Goal: Task Accomplishment & Management: Manage account settings

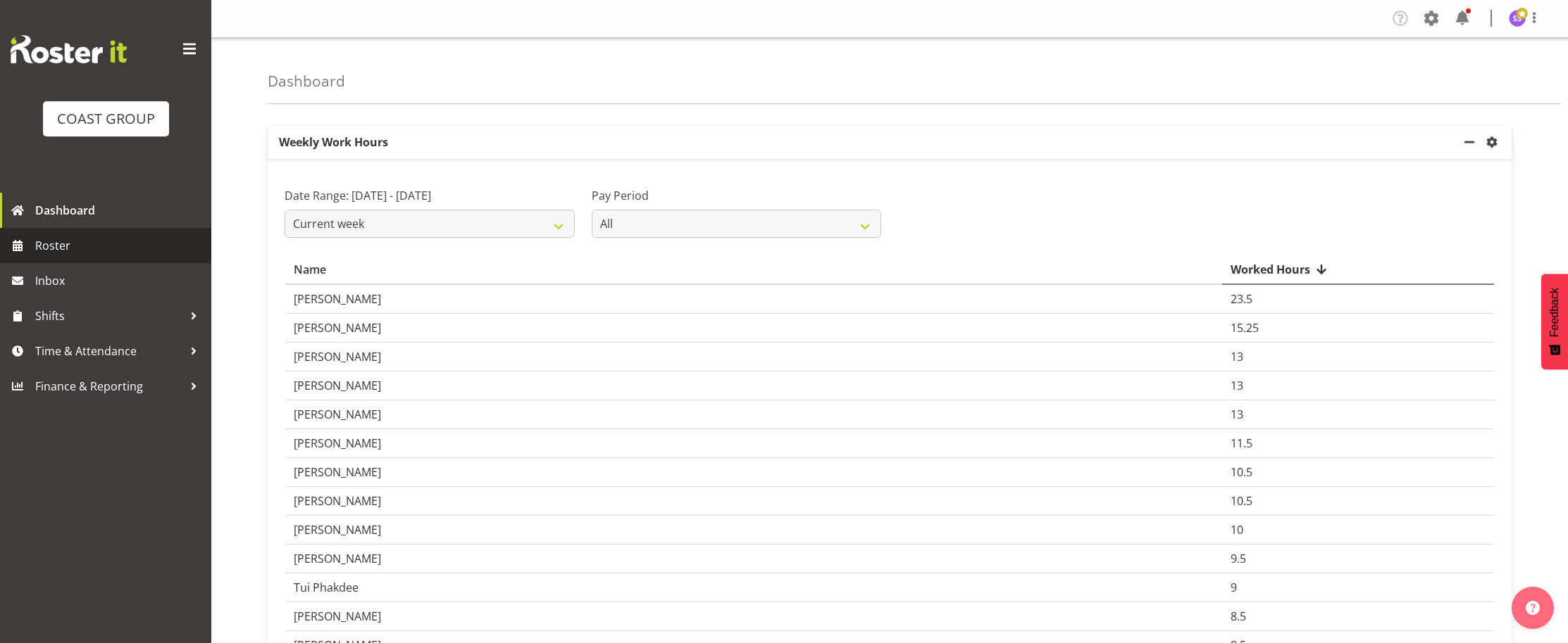
click at [84, 249] on span "Roster" at bounding box center [120, 245] width 169 height 21
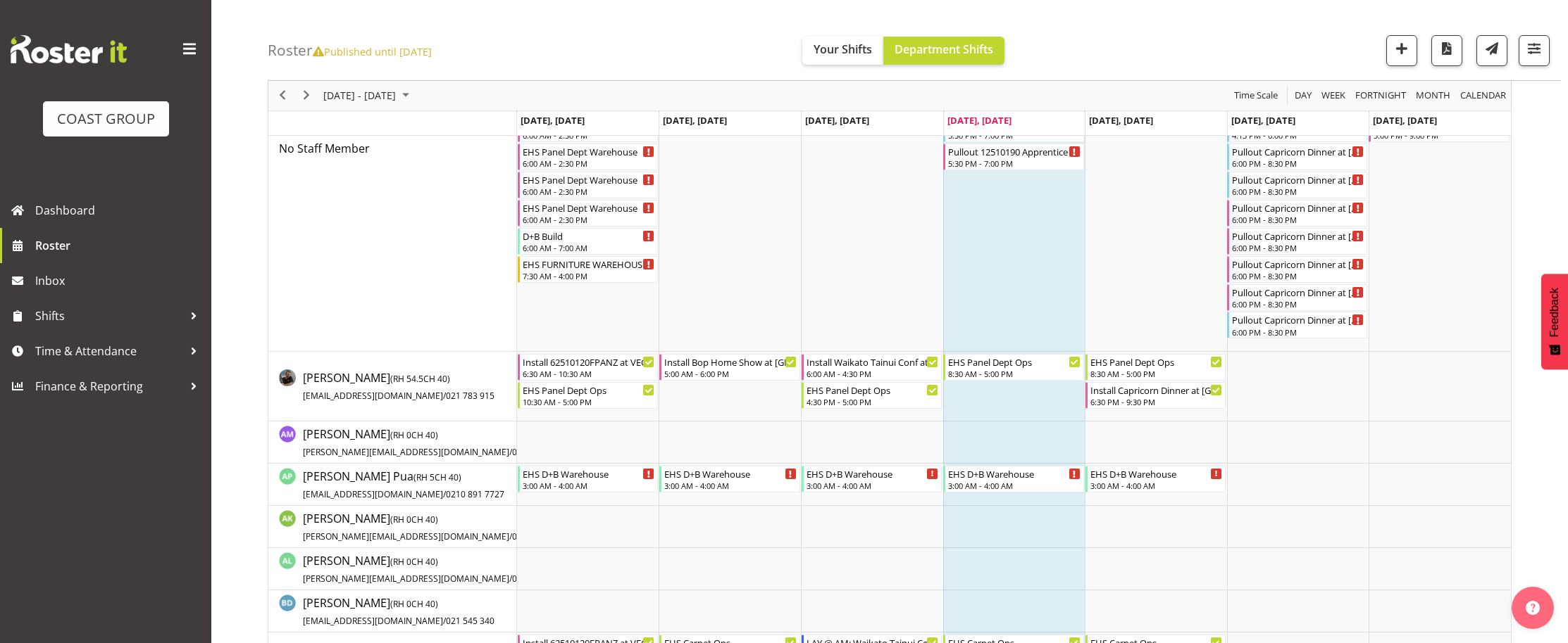
scroll to position [256, 0]
click at [986, 372] on div "8:30 AM - 5:00 PM" at bounding box center [1015, 370] width 133 height 11
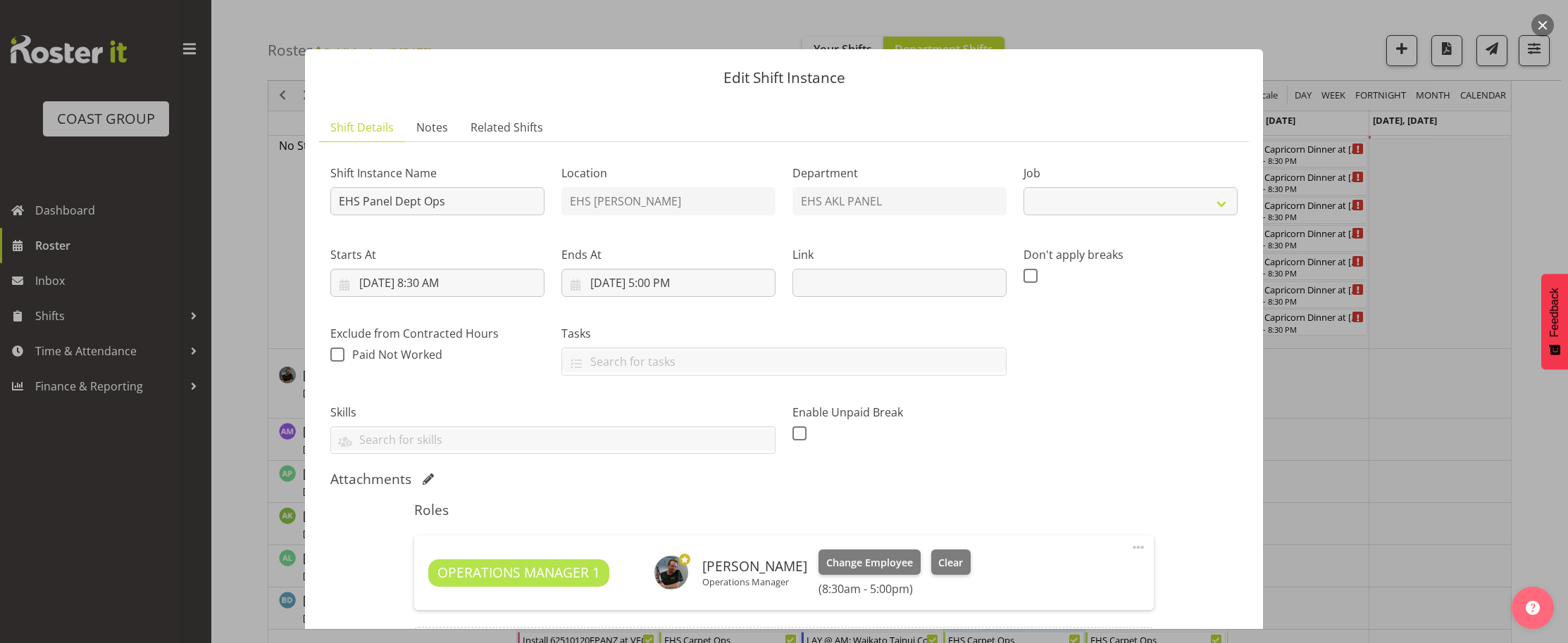
select select "69"
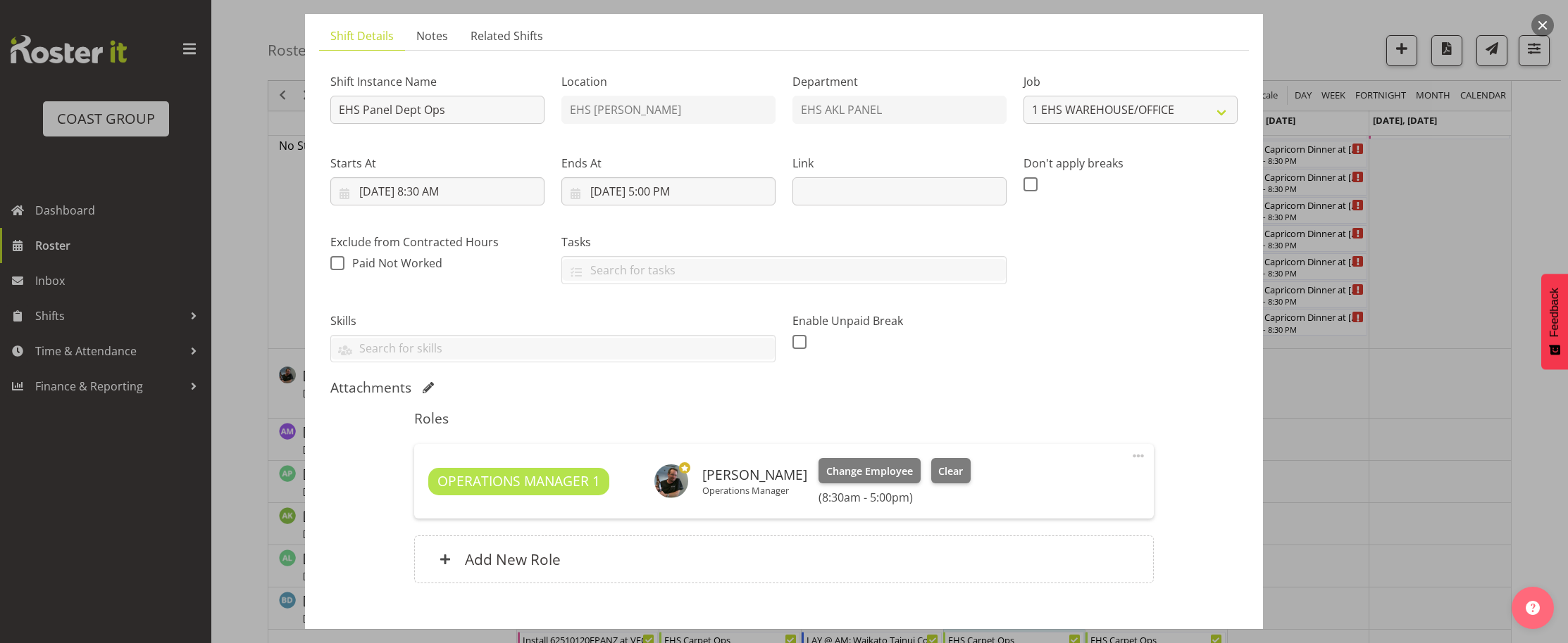
scroll to position [0, 0]
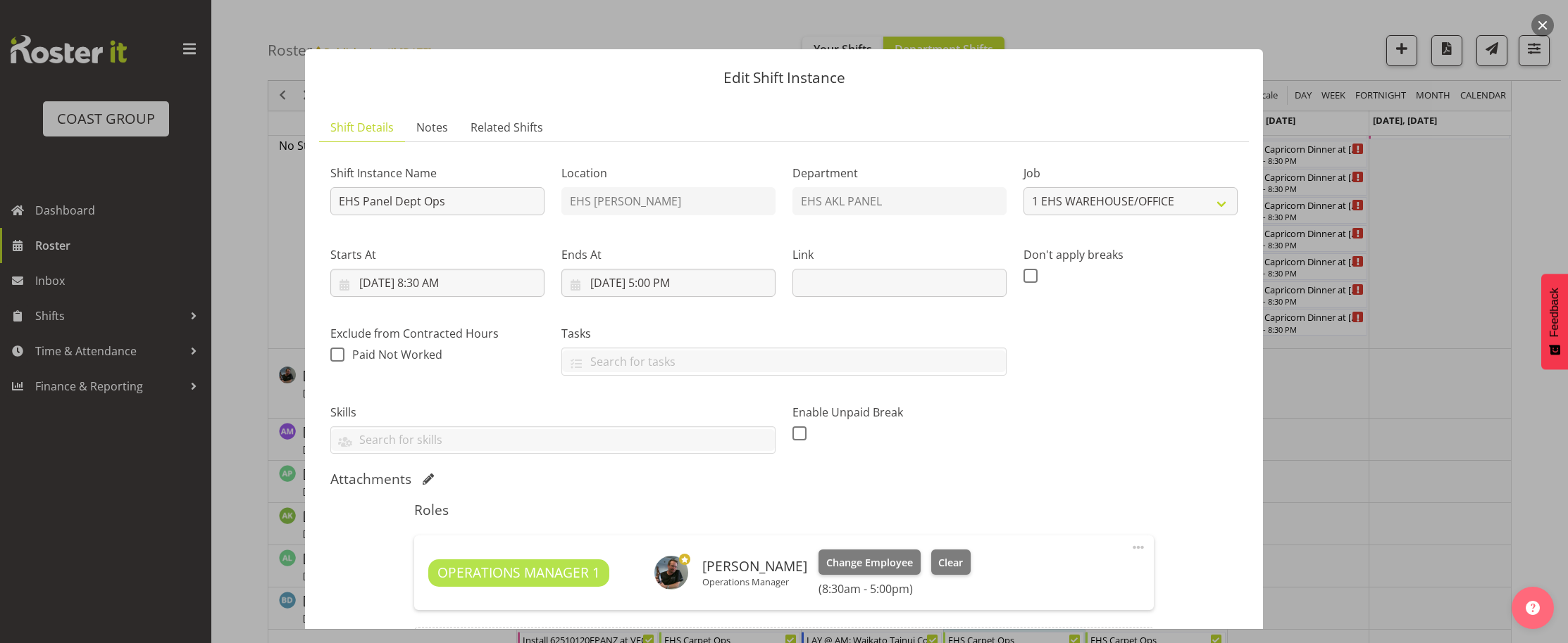
click at [1533, 29] on button "button" at bounding box center [1542, 25] width 23 height 23
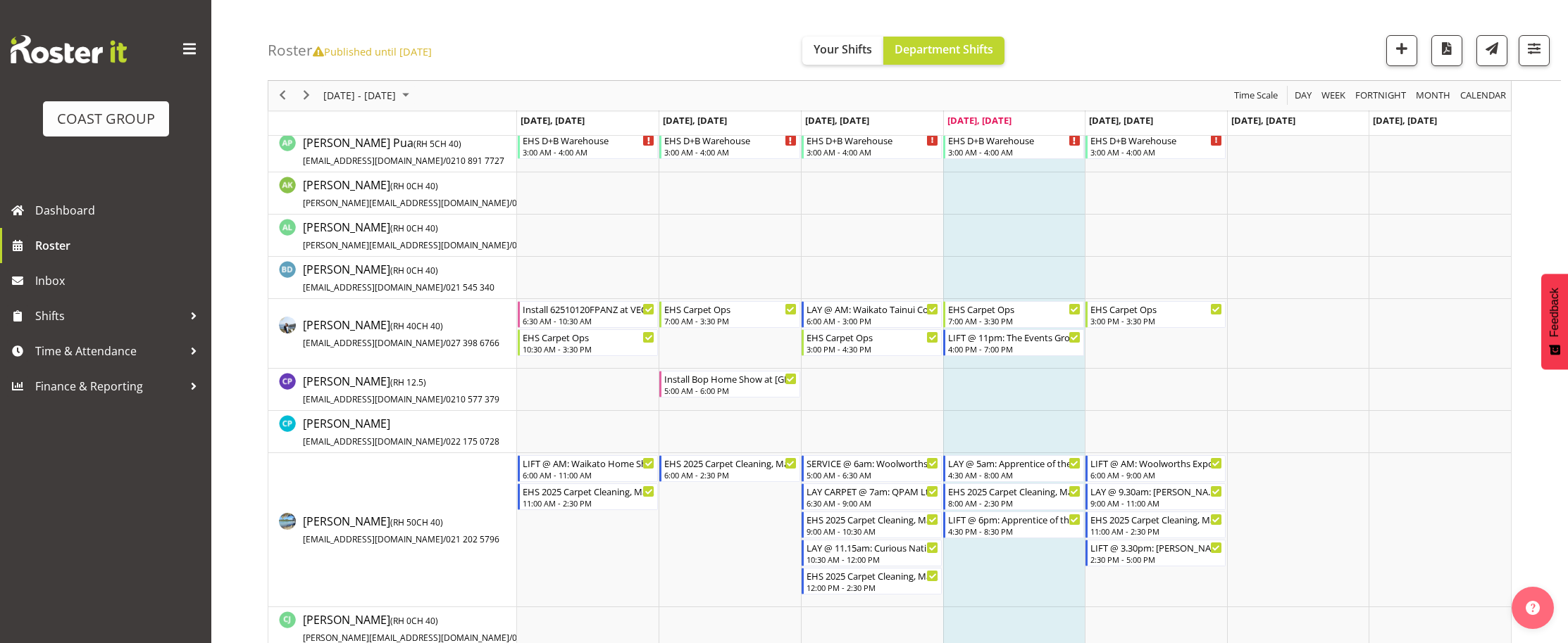
scroll to position [587, 0]
click at [1003, 470] on div "4:30 AM - 8:00 AM" at bounding box center [1015, 473] width 133 height 11
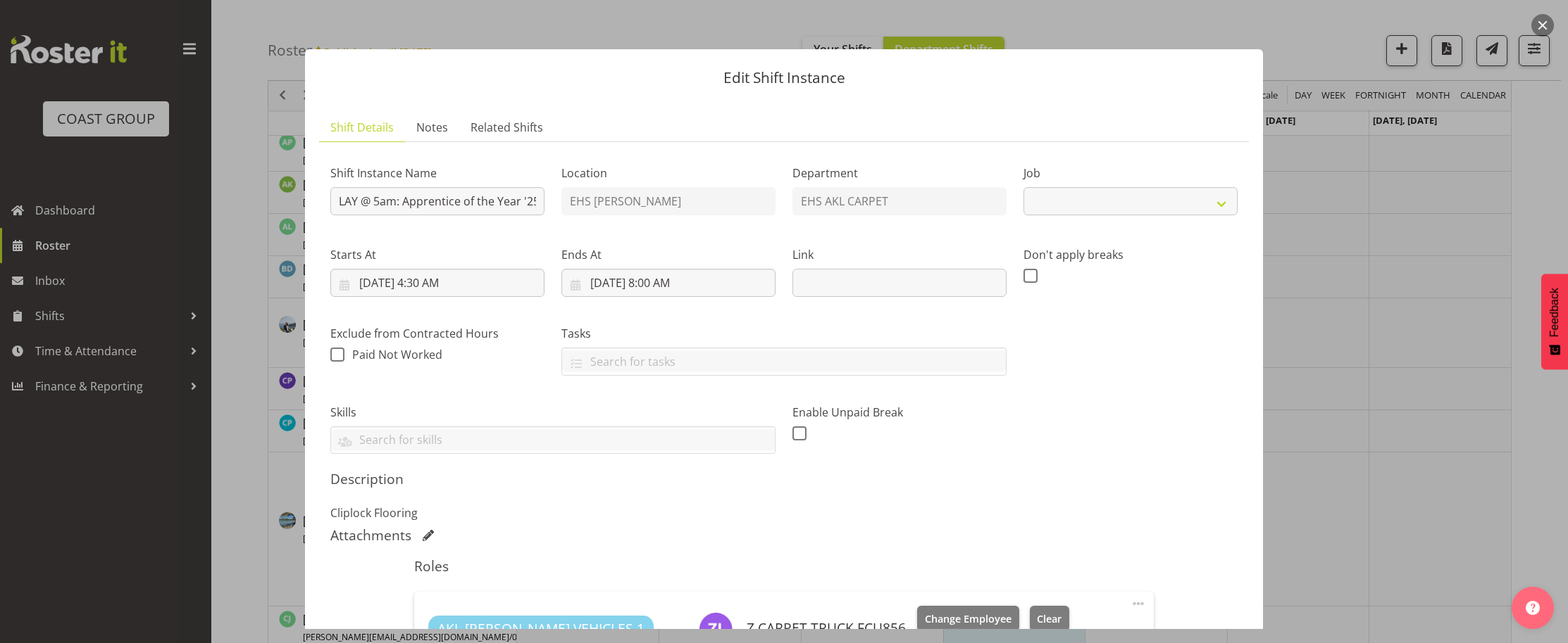
select select "10537"
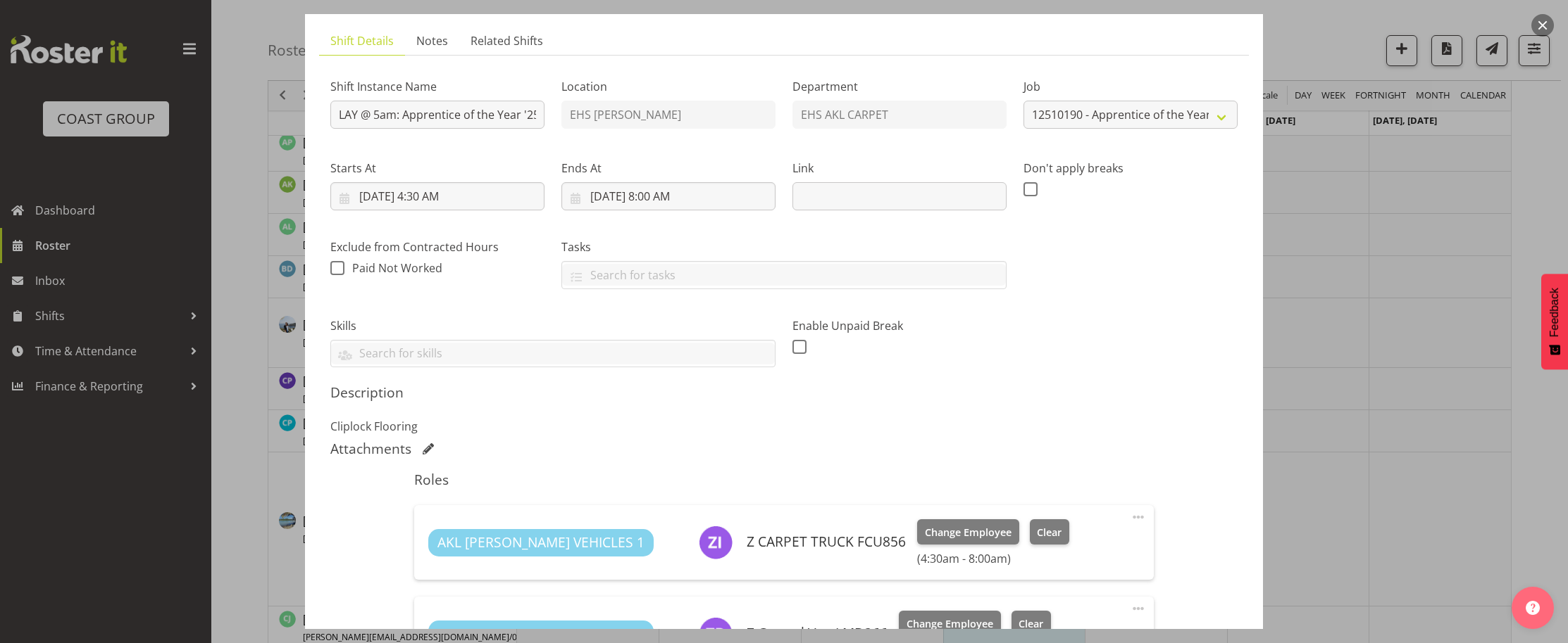
scroll to position [0, 0]
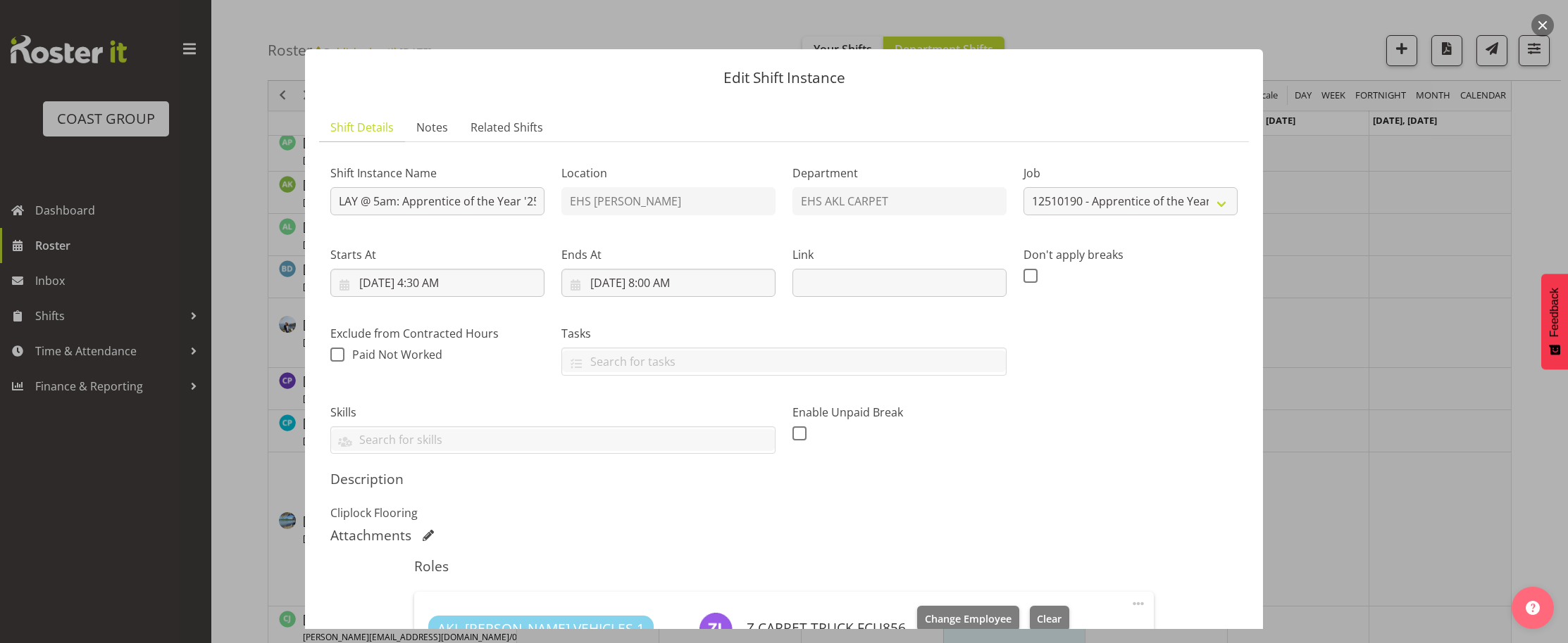
click at [1543, 23] on button "button" at bounding box center [1542, 25] width 23 height 23
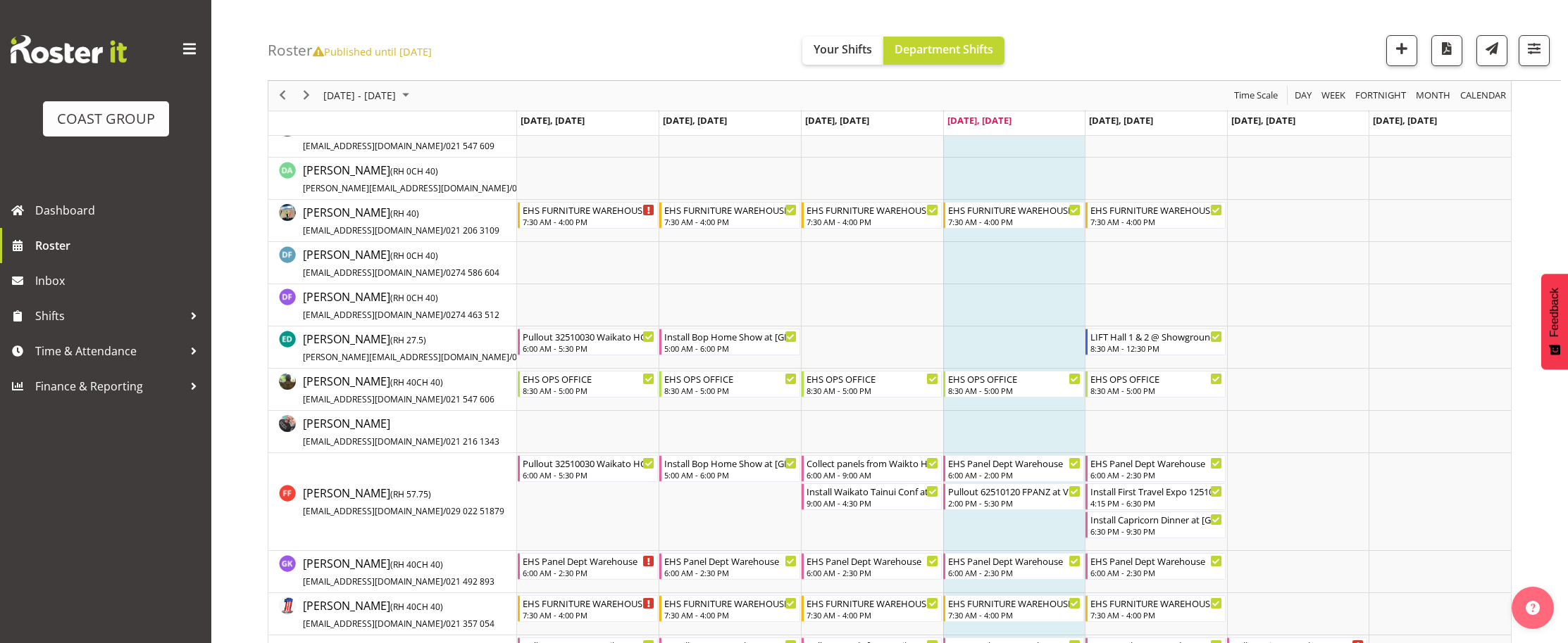
scroll to position [1181, 0]
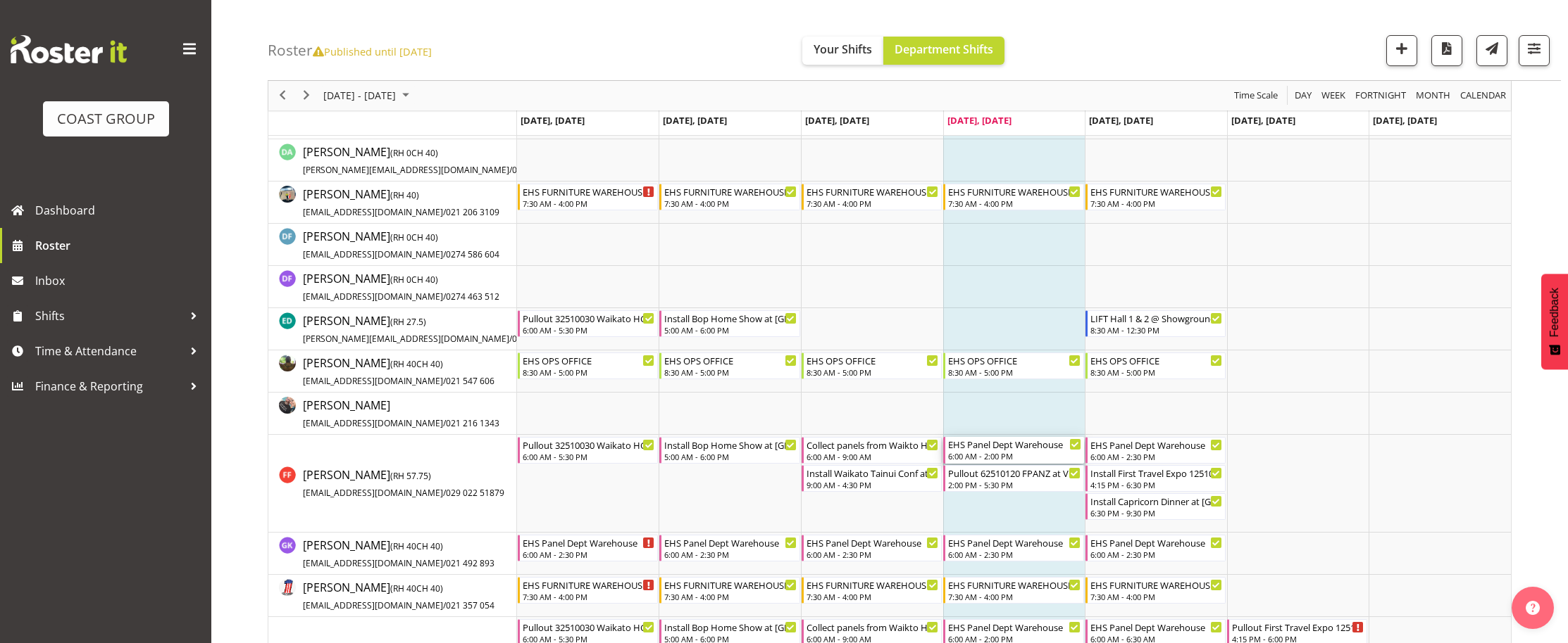
click at [1031, 450] on div "EHS Panel Dept Warehouse" at bounding box center [1015, 444] width 133 height 14
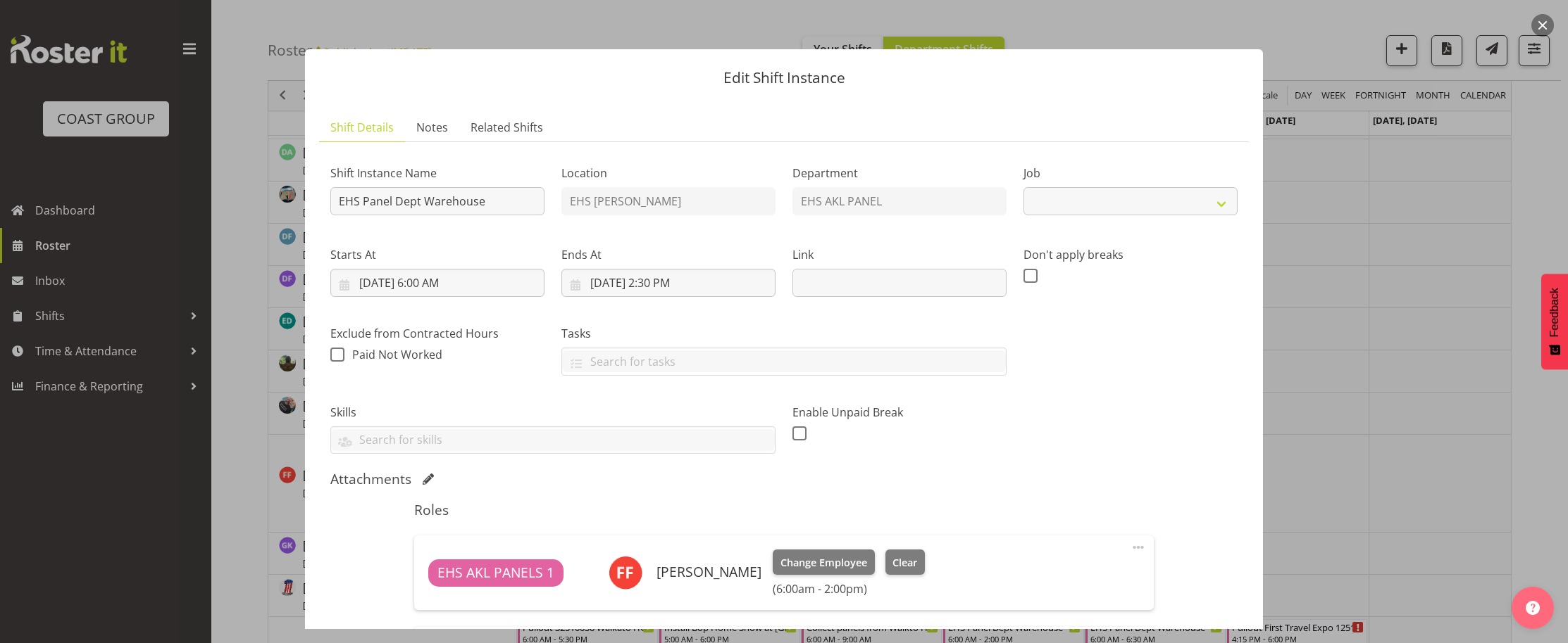
select select "69"
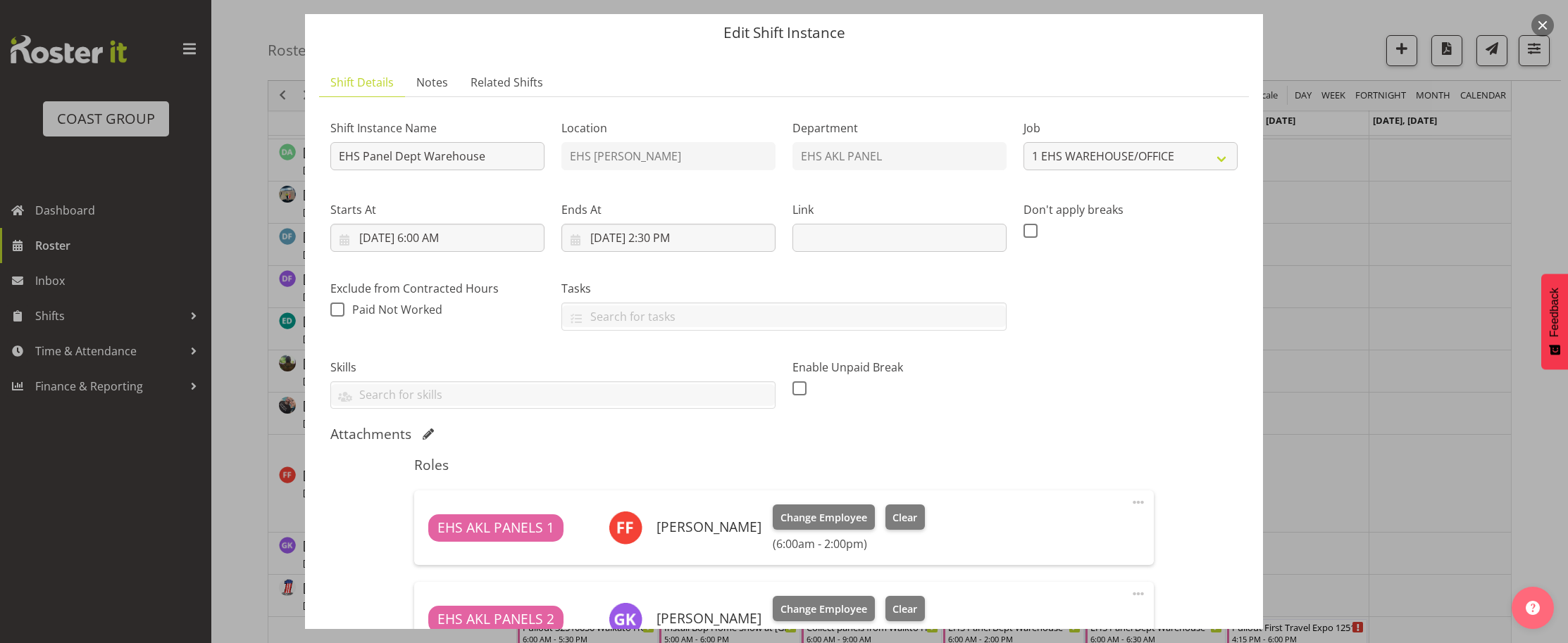
scroll to position [0, 0]
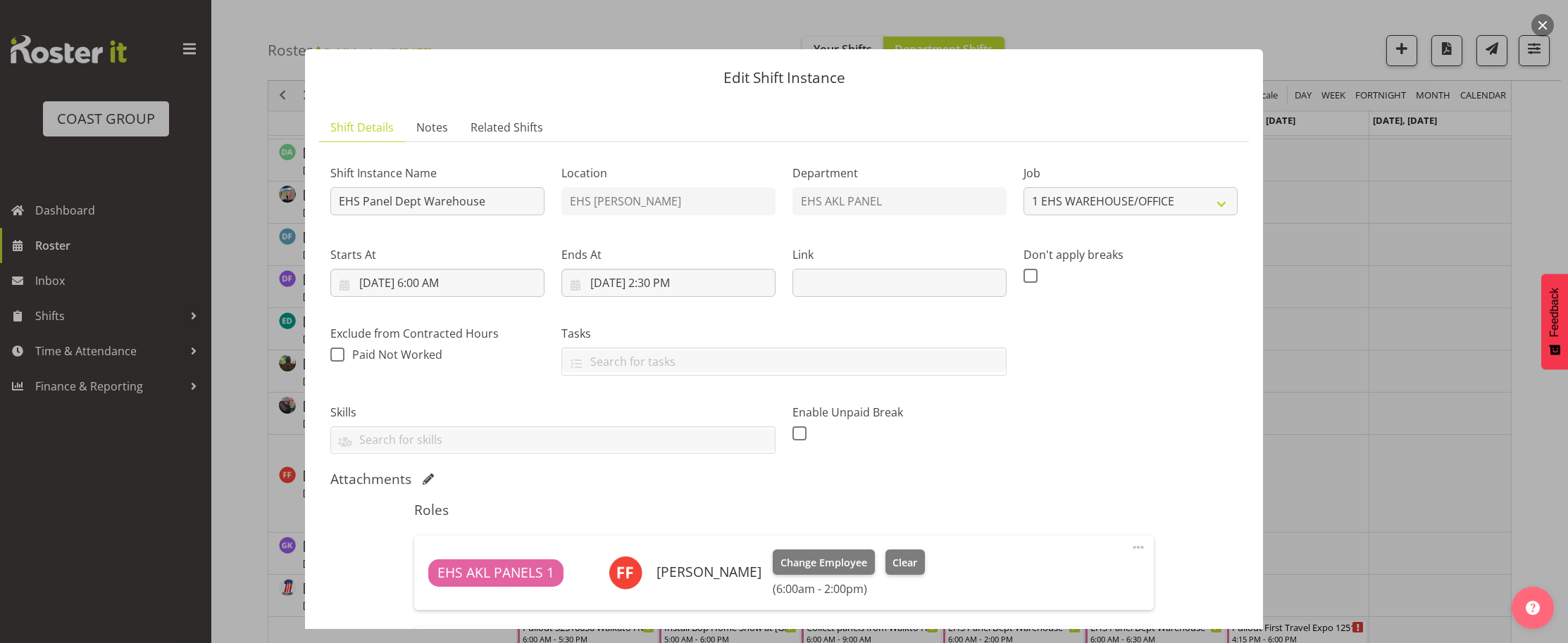
click at [1334, 326] on div at bounding box center [784, 321] width 1568 height 643
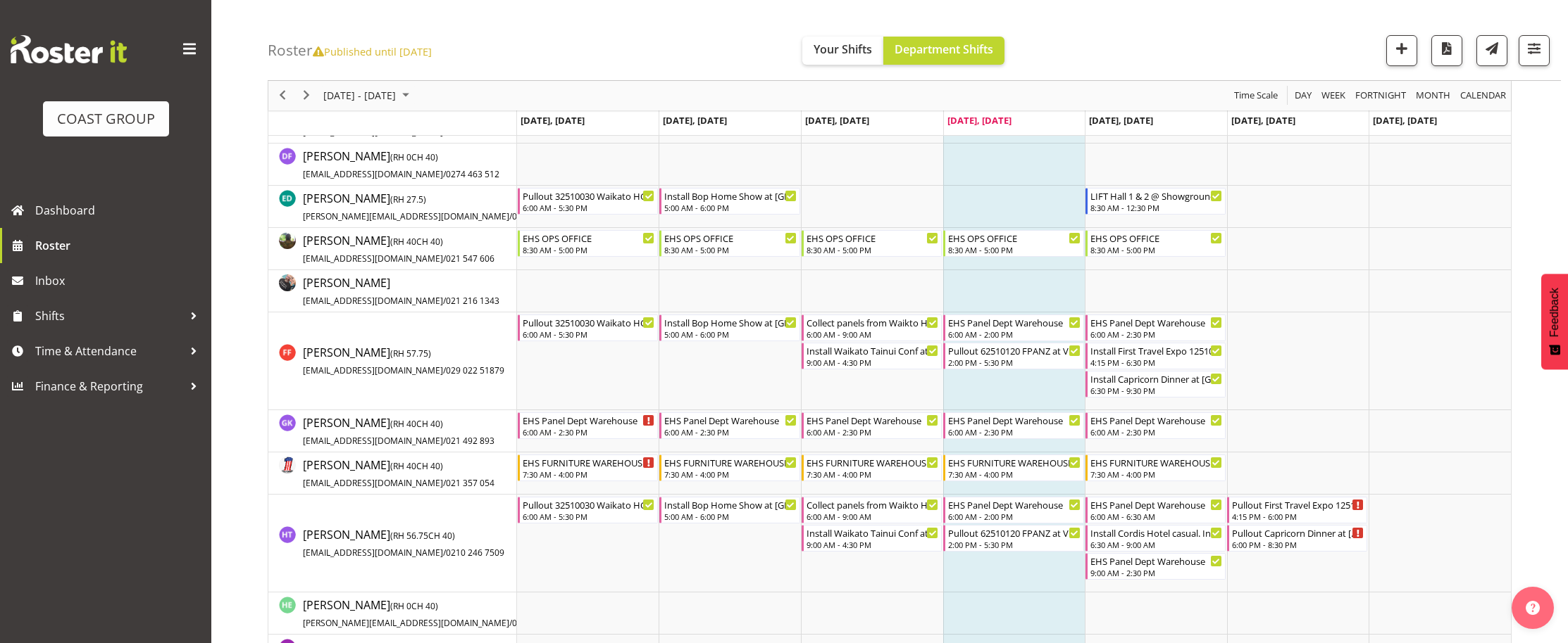
scroll to position [1307, 0]
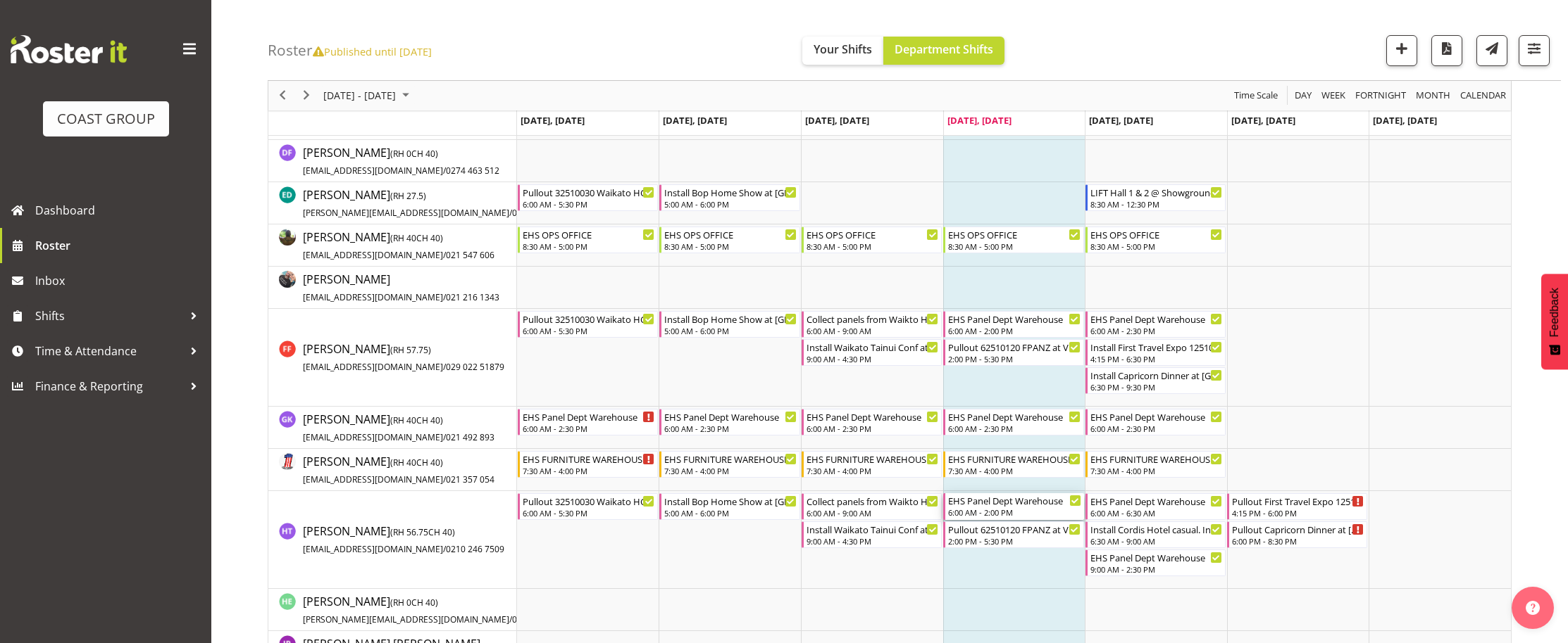
click at [1004, 504] on div "EHS Panel Dept Warehouse" at bounding box center [1015, 500] width 133 height 14
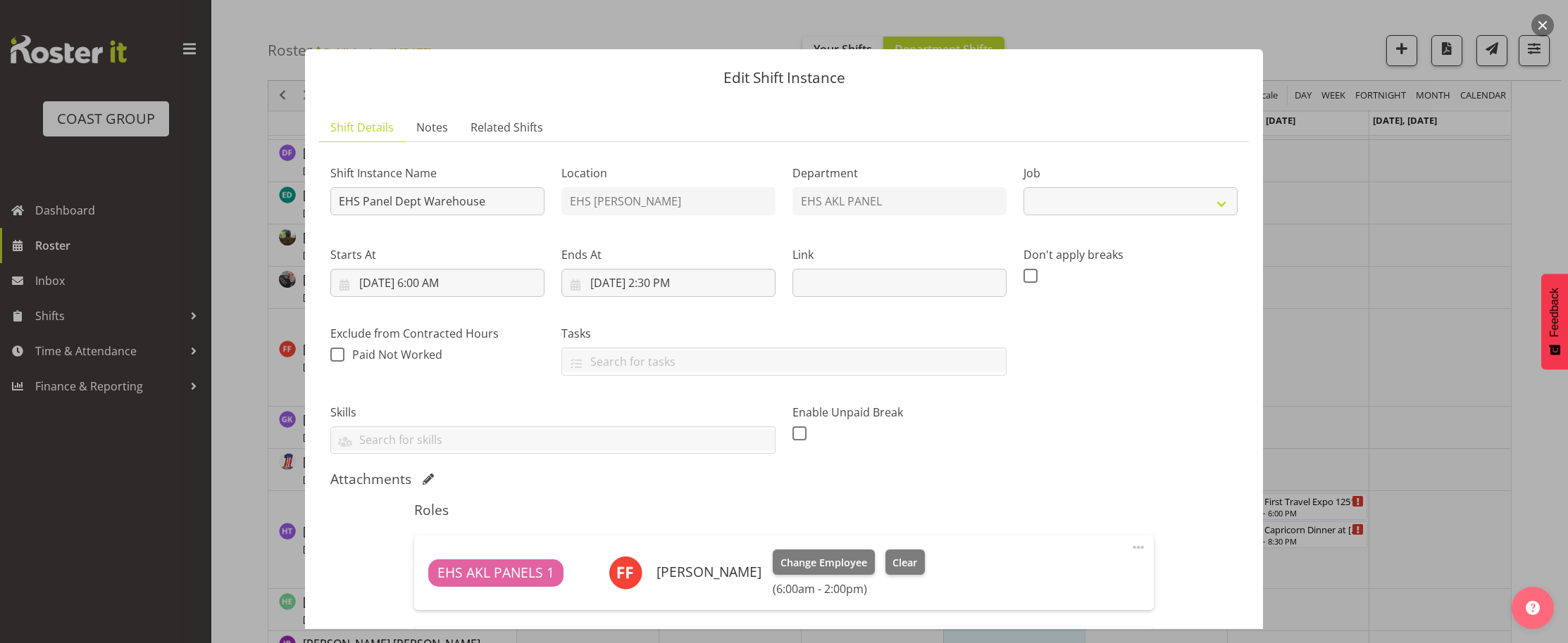
select select "69"
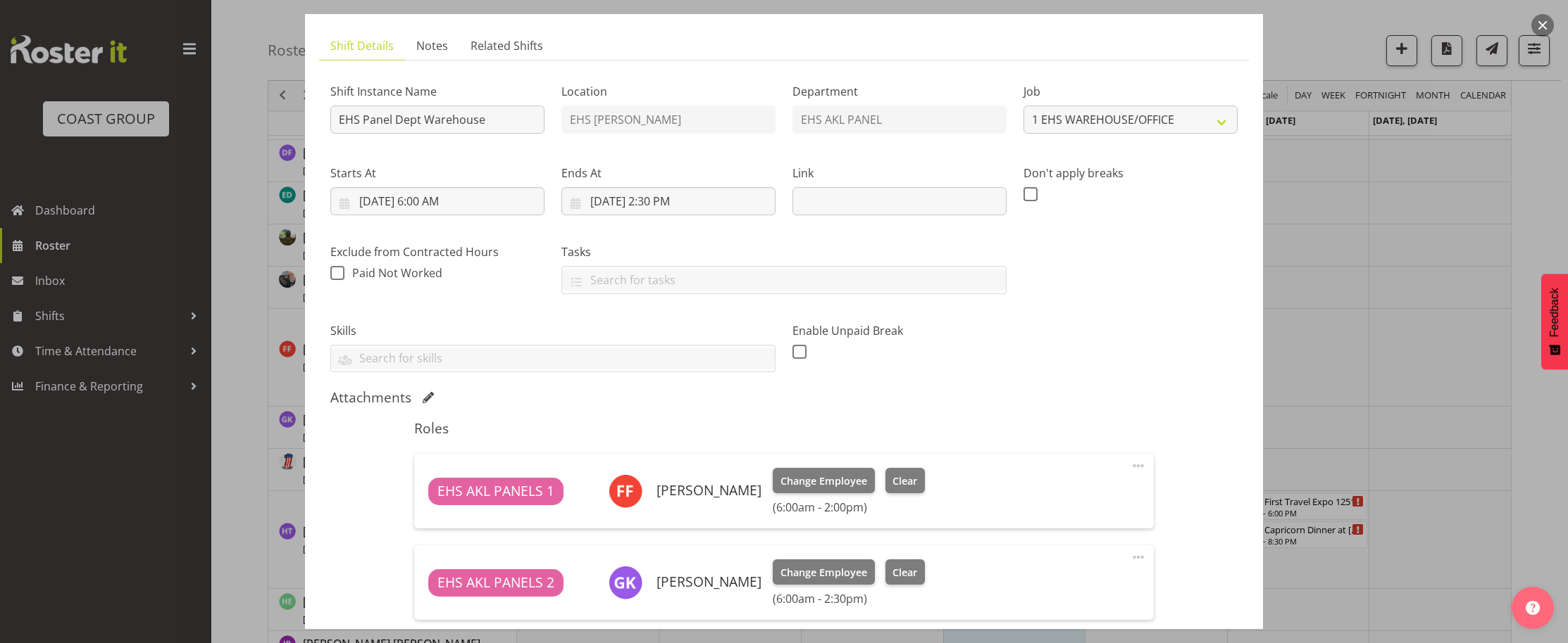
scroll to position [80, 0]
click at [1354, 238] on div at bounding box center [784, 321] width 1568 height 643
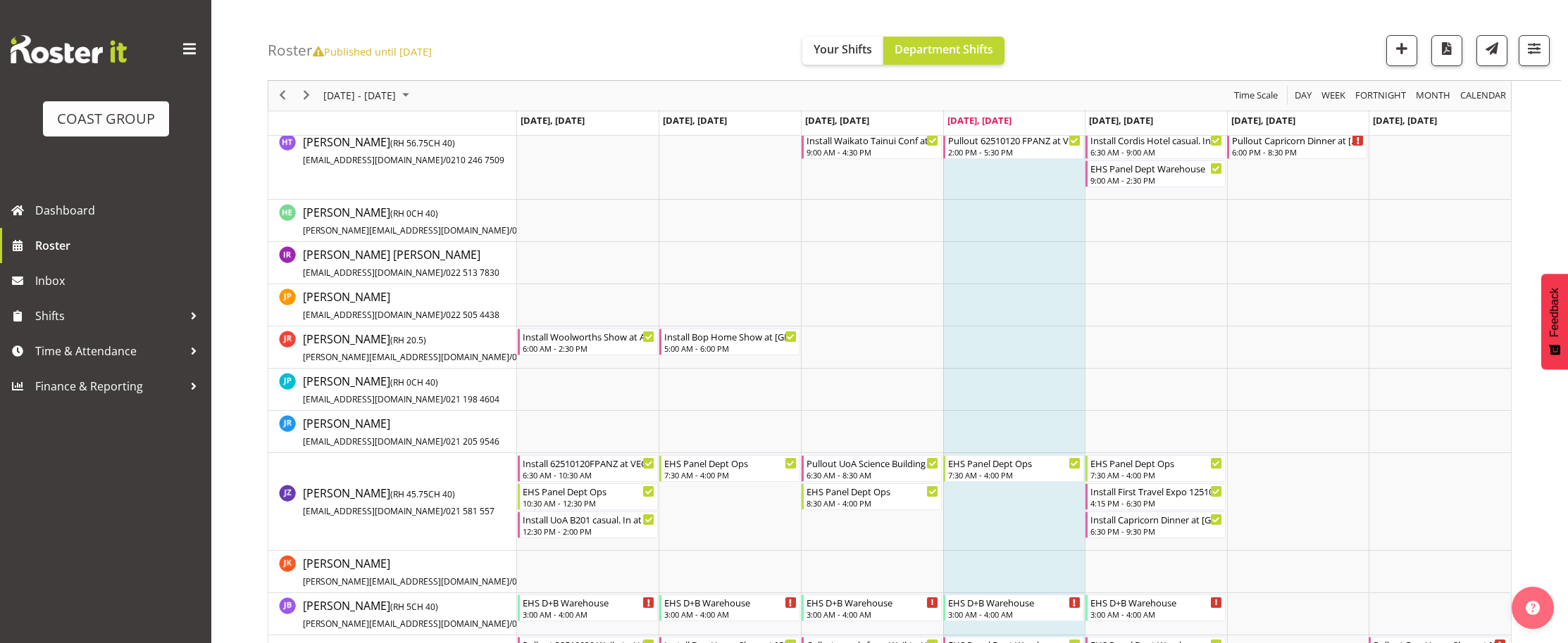
scroll to position [1695, 0]
click at [1541, 62] on button "button" at bounding box center [1533, 50] width 31 height 31
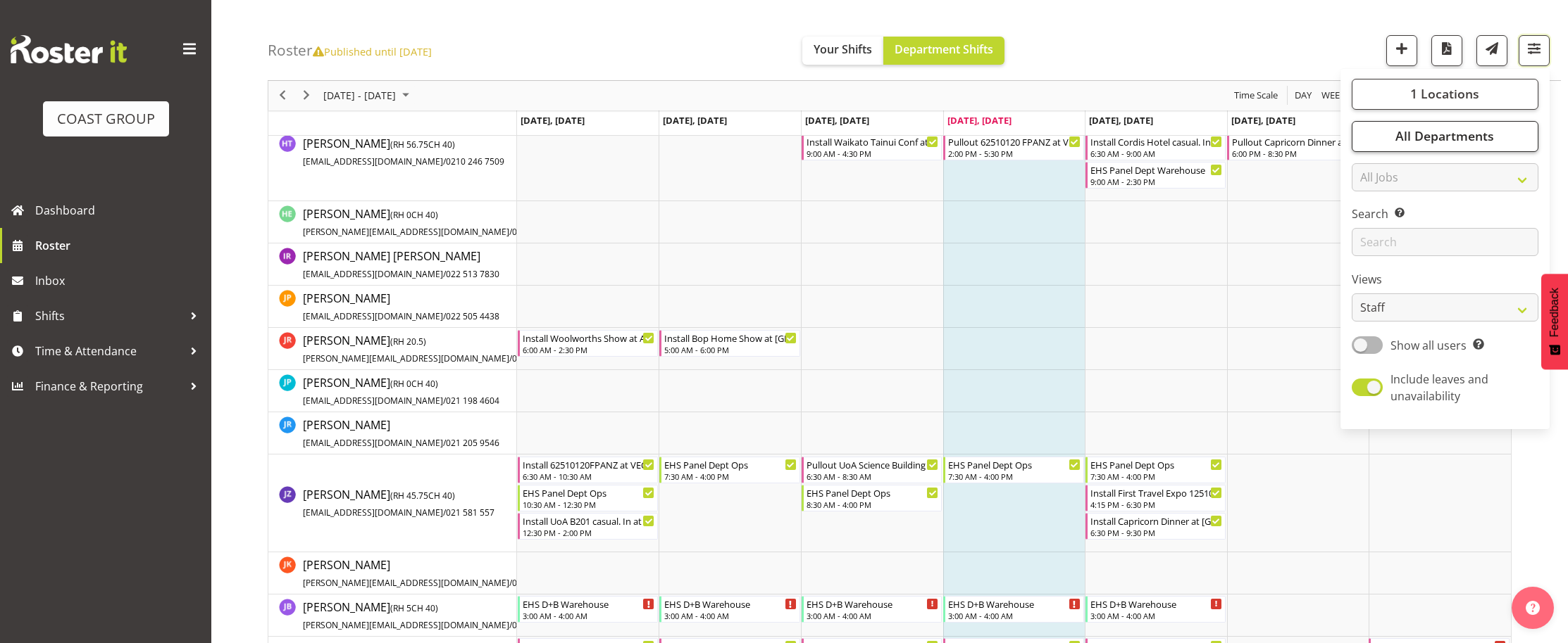
scroll to position [1690, 0]
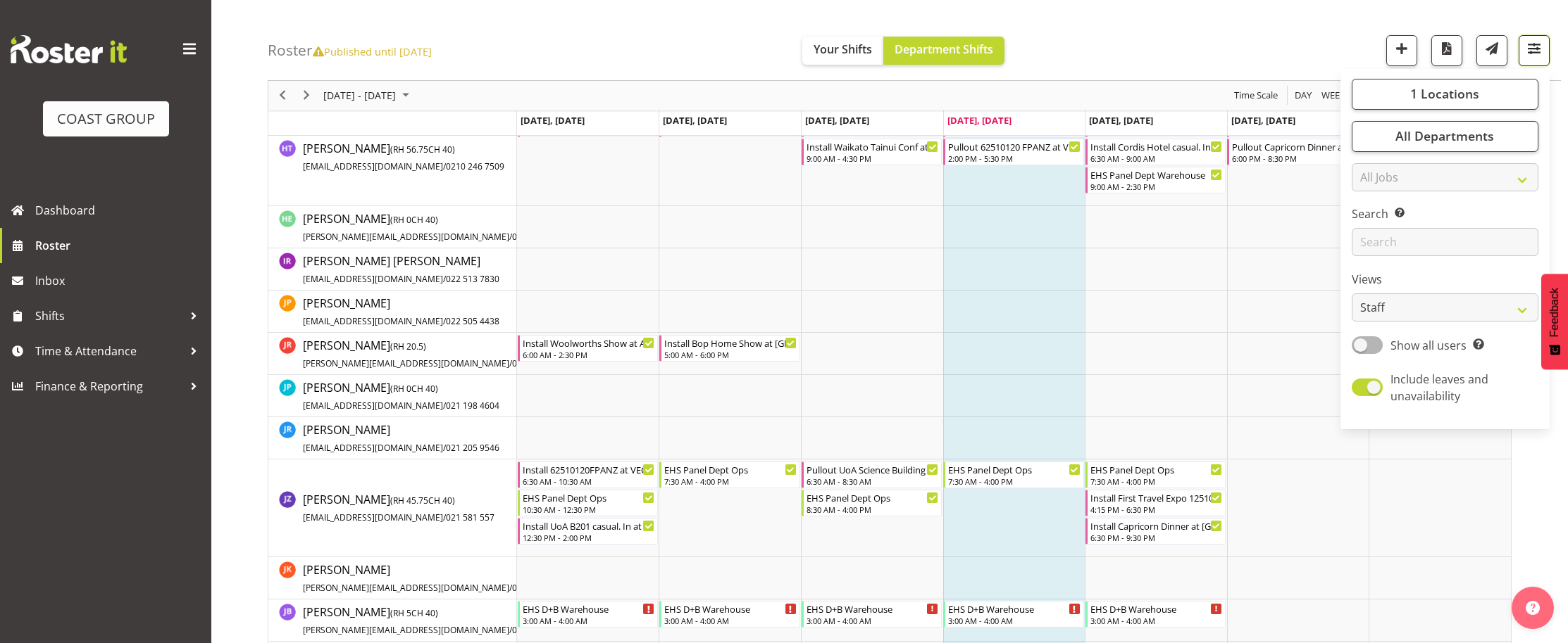
click at [1533, 52] on span "button" at bounding box center [1533, 48] width 18 height 18
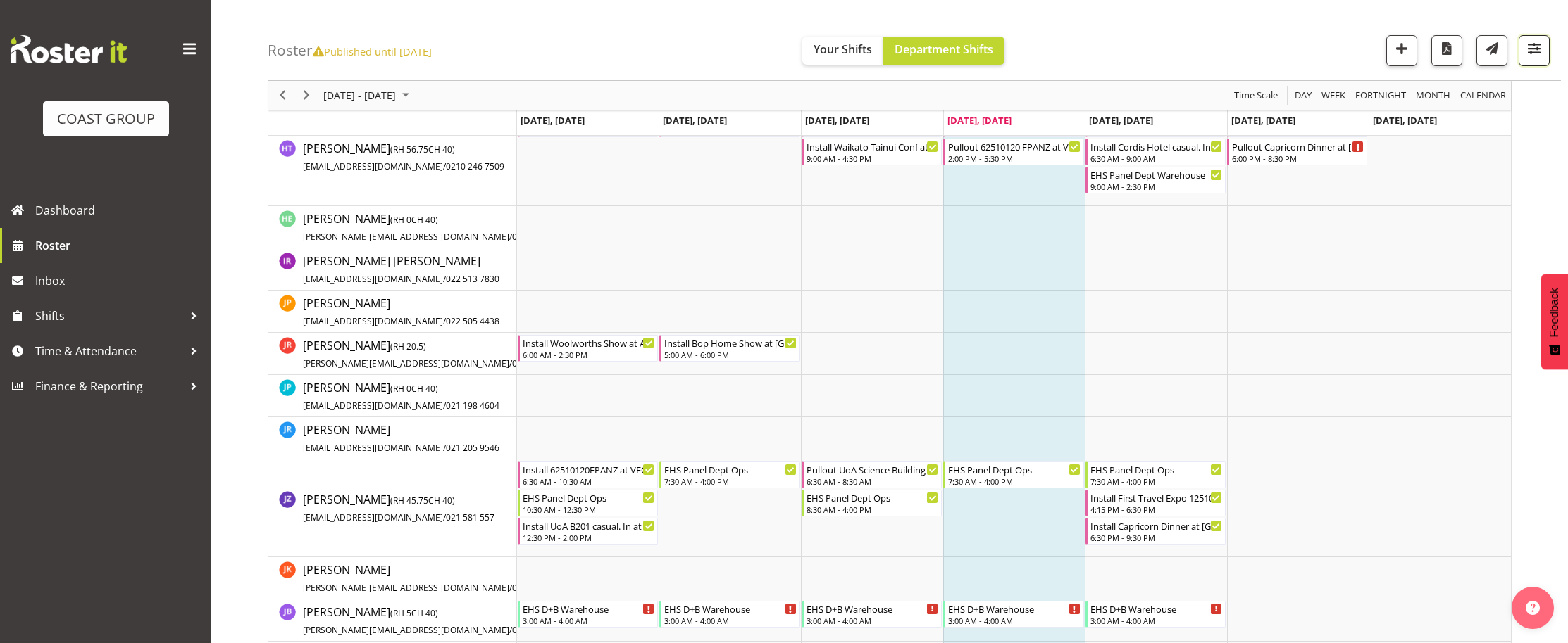
click at [1525, 53] on span "button" at bounding box center [1533, 48] width 18 height 18
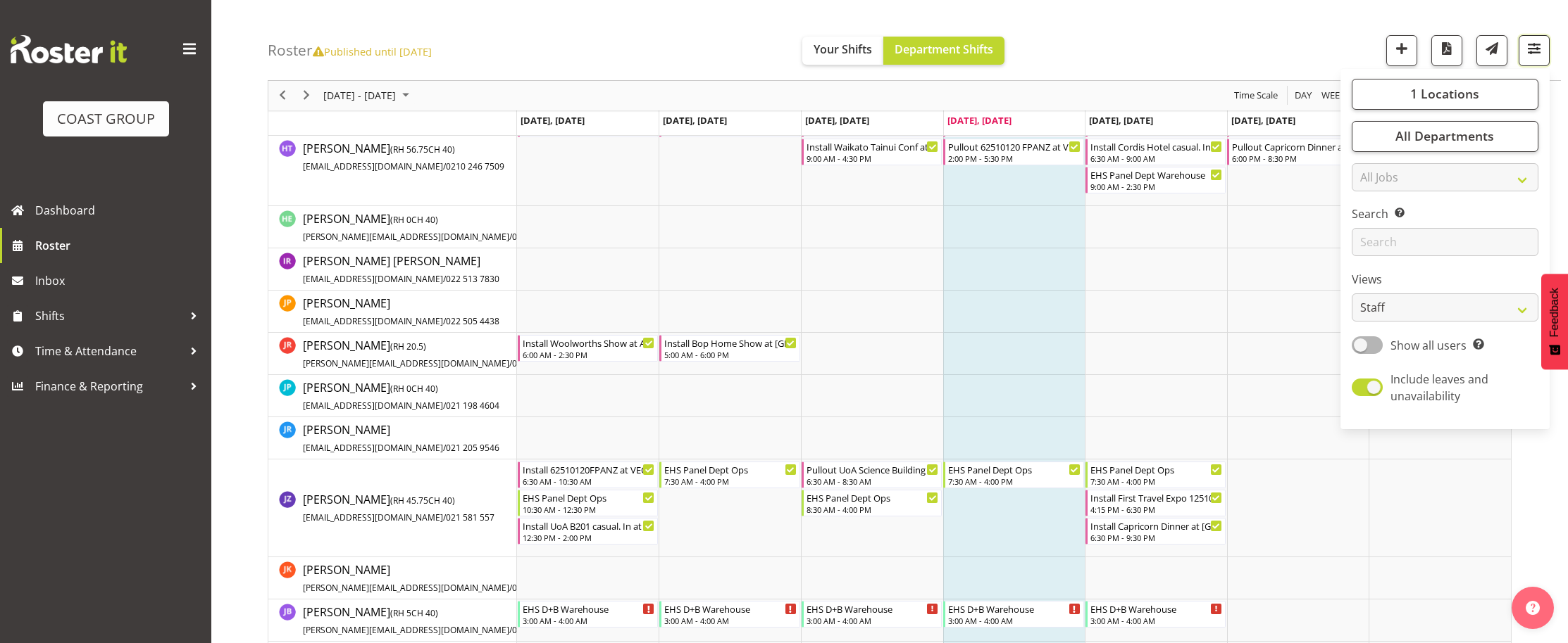
scroll to position [1688, 0]
click at [1522, 59] on button "button" at bounding box center [1533, 50] width 31 height 31
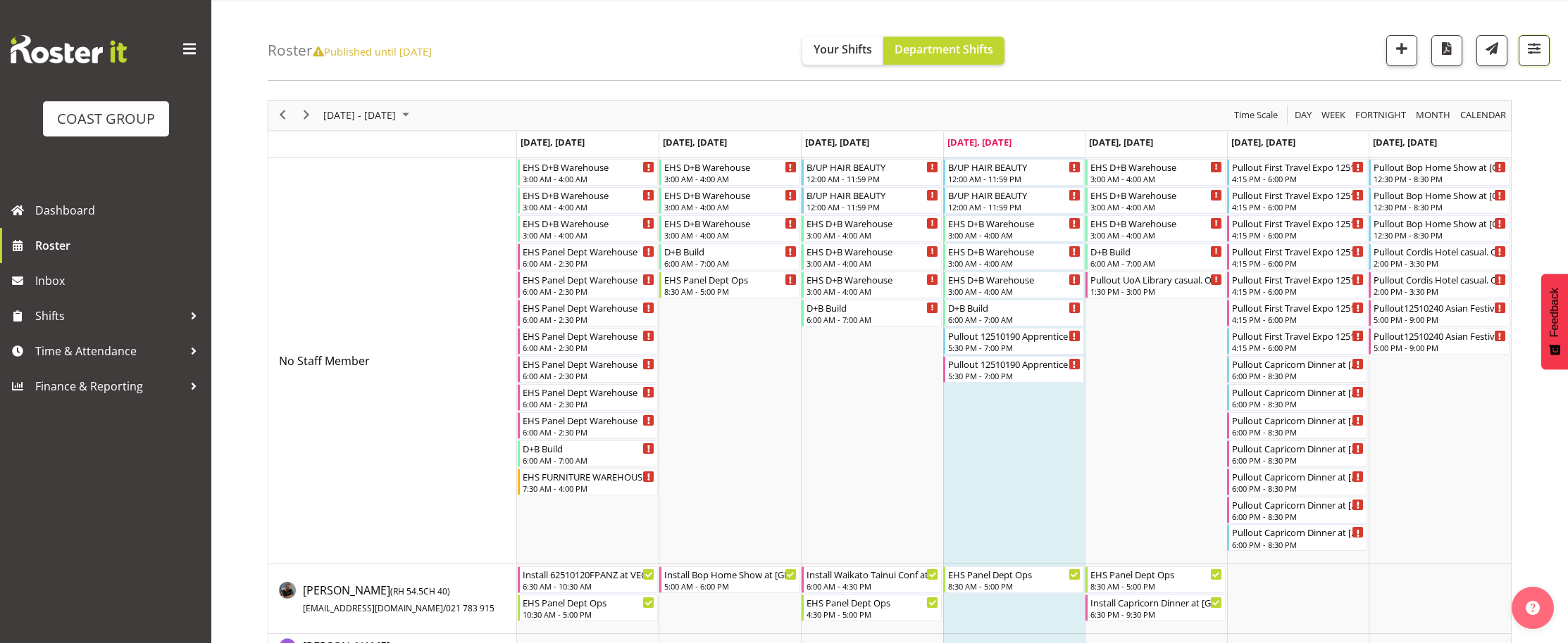
scroll to position [0, 0]
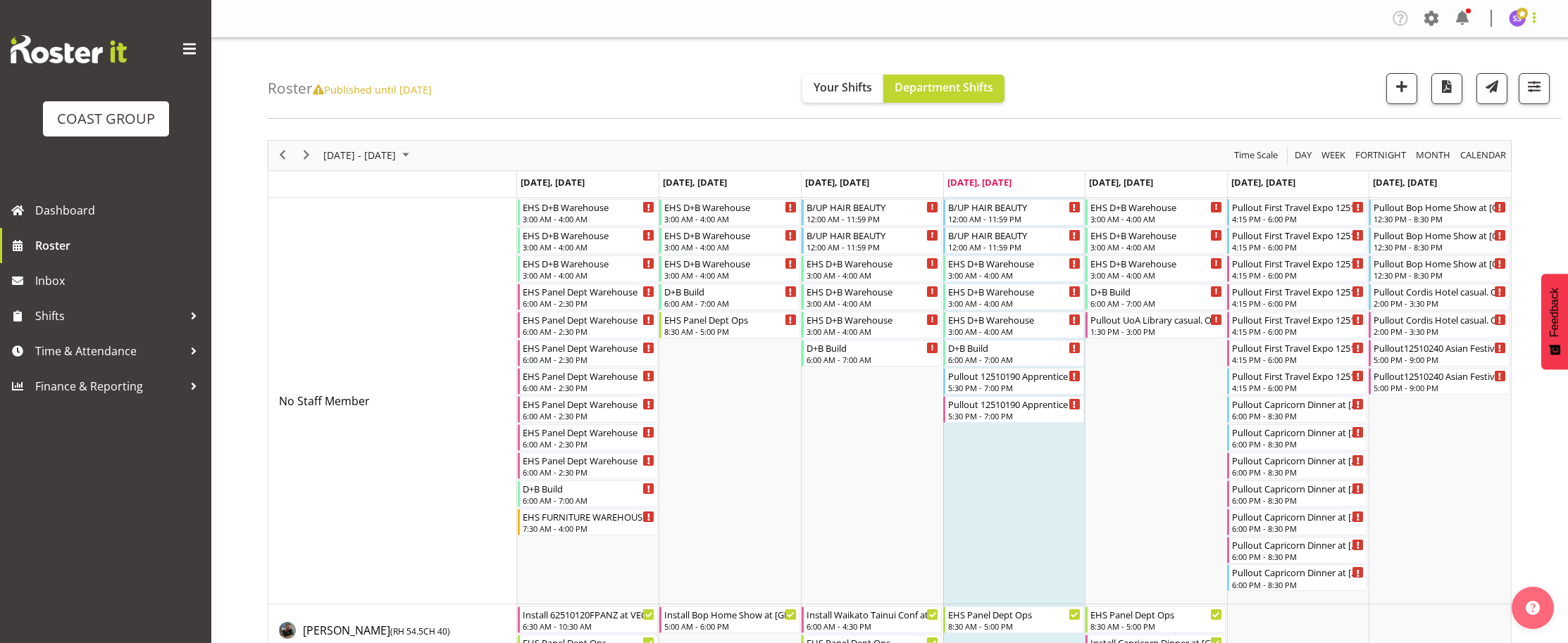
click at [1531, 24] on span at bounding box center [1533, 17] width 17 height 17
click at [1465, 73] on link "Log Out" at bounding box center [1474, 73] width 135 height 25
